Goal: Task Accomplishment & Management: Complete application form

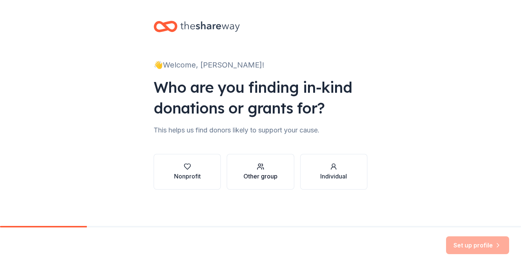
click at [256, 181] on button "Other group" at bounding box center [260, 172] width 67 height 36
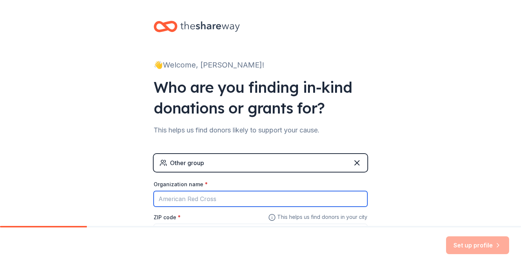
click at [251, 197] on input "Organization name *" at bounding box center [261, 199] width 214 height 16
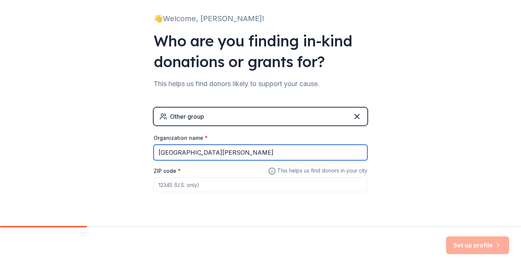
scroll to position [63, 0]
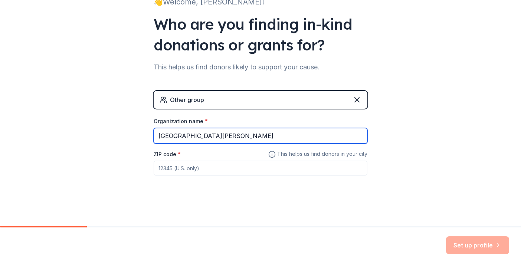
type input "[GEOGRAPHIC_DATA][PERSON_NAME]"
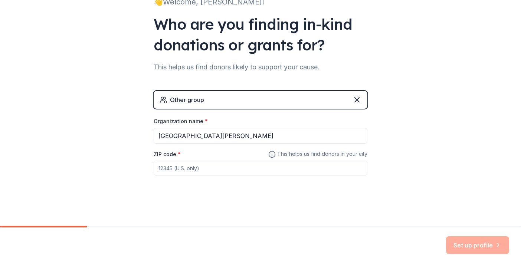
click at [233, 168] on input "ZIP code *" at bounding box center [261, 168] width 214 height 15
type input "90731"
click at [465, 249] on button "Set up profile" at bounding box center [477, 245] width 63 height 18
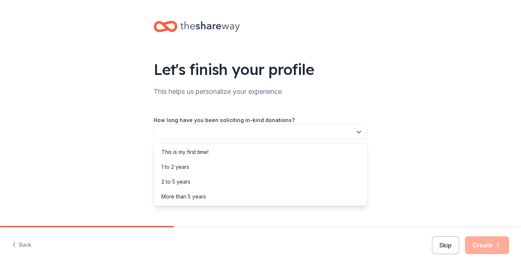
click at [275, 127] on button "button" at bounding box center [261, 132] width 214 height 16
click at [246, 155] on div "This is my first time!" at bounding box center [260, 152] width 210 height 15
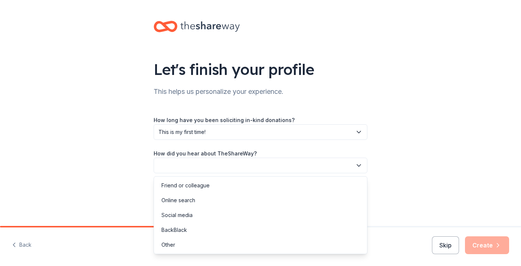
click at [244, 163] on button "button" at bounding box center [261, 166] width 214 height 16
click at [190, 185] on div "Friend or colleague" at bounding box center [185, 185] width 48 height 9
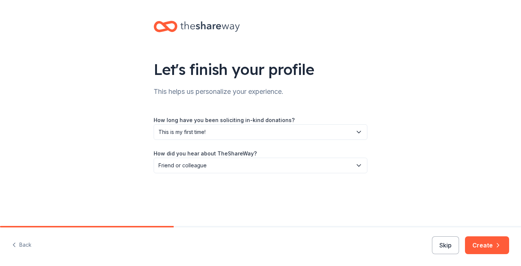
click at [484, 256] on div "Back Skip Create" at bounding box center [260, 246] width 521 height 39
click at [477, 244] on button "Create" at bounding box center [487, 245] width 44 height 18
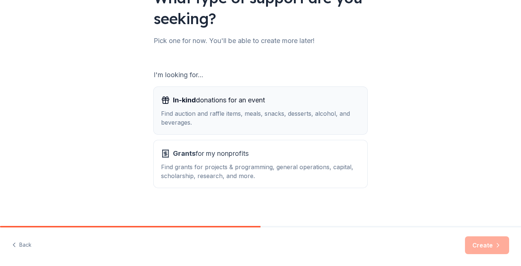
scroll to position [73, 0]
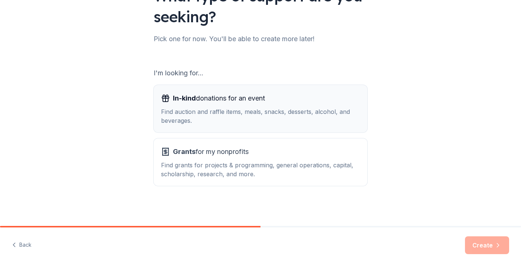
click at [221, 112] on div "Find auction and raffle items, meals, snacks, desserts, alcohol, and beverages." at bounding box center [260, 116] width 199 height 18
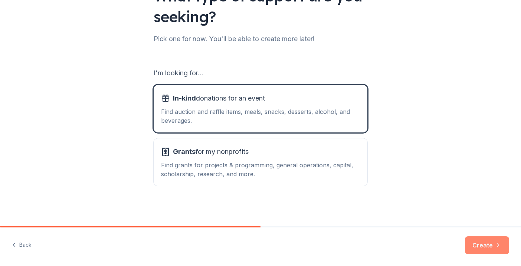
click at [491, 245] on button "Create" at bounding box center [487, 245] width 44 height 18
